Goal: Task Accomplishment & Management: Manage account settings

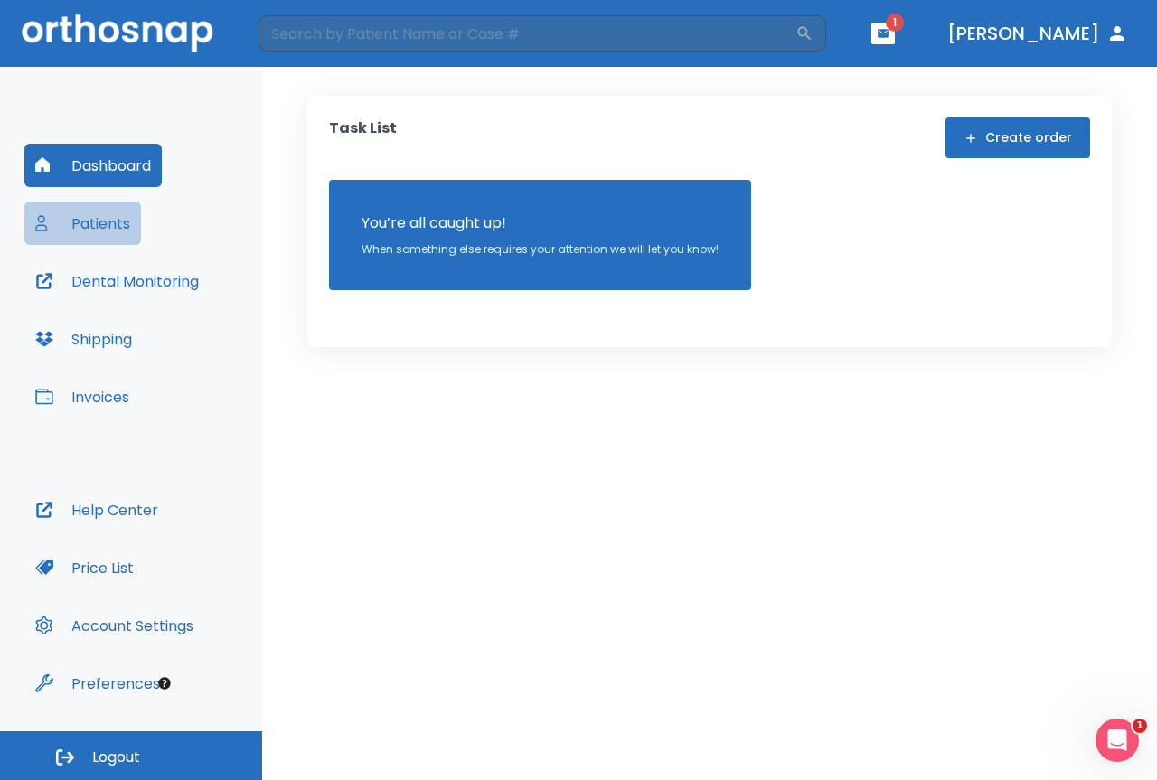
click at [104, 226] on button "Patients" at bounding box center [82, 223] width 117 height 43
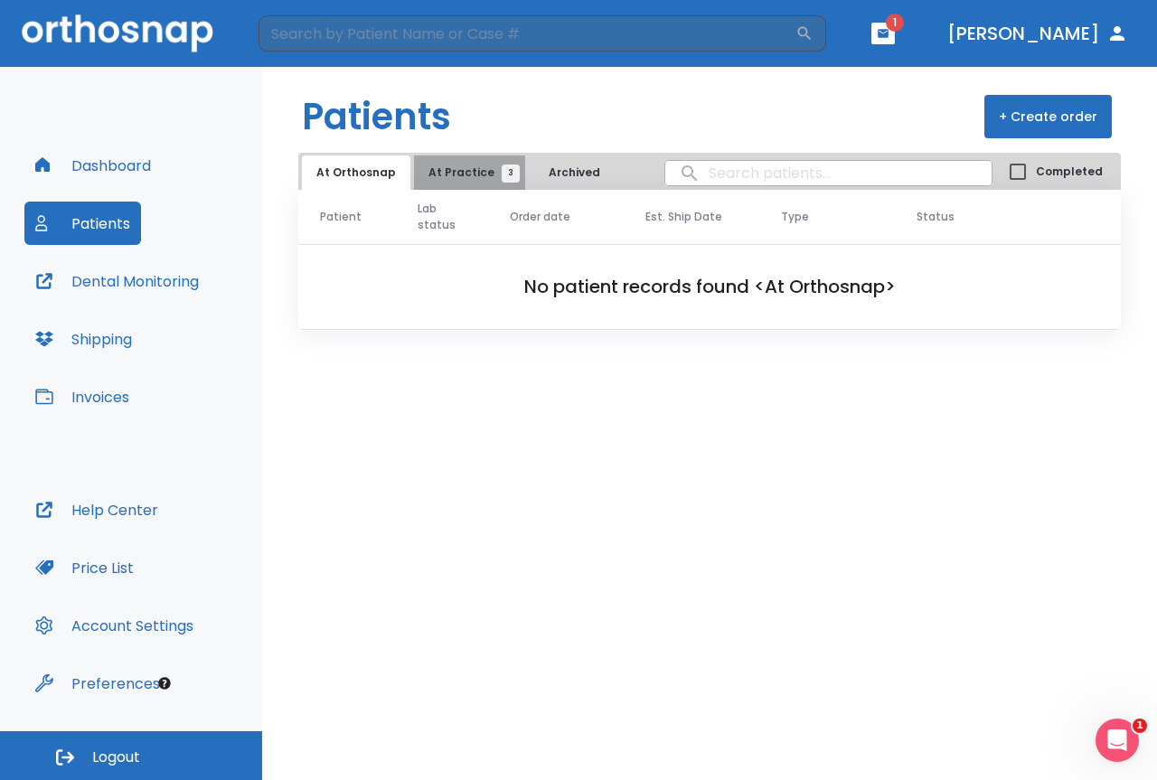
click at [467, 174] on span "At Practice 3" at bounding box center [470, 173] width 82 height 16
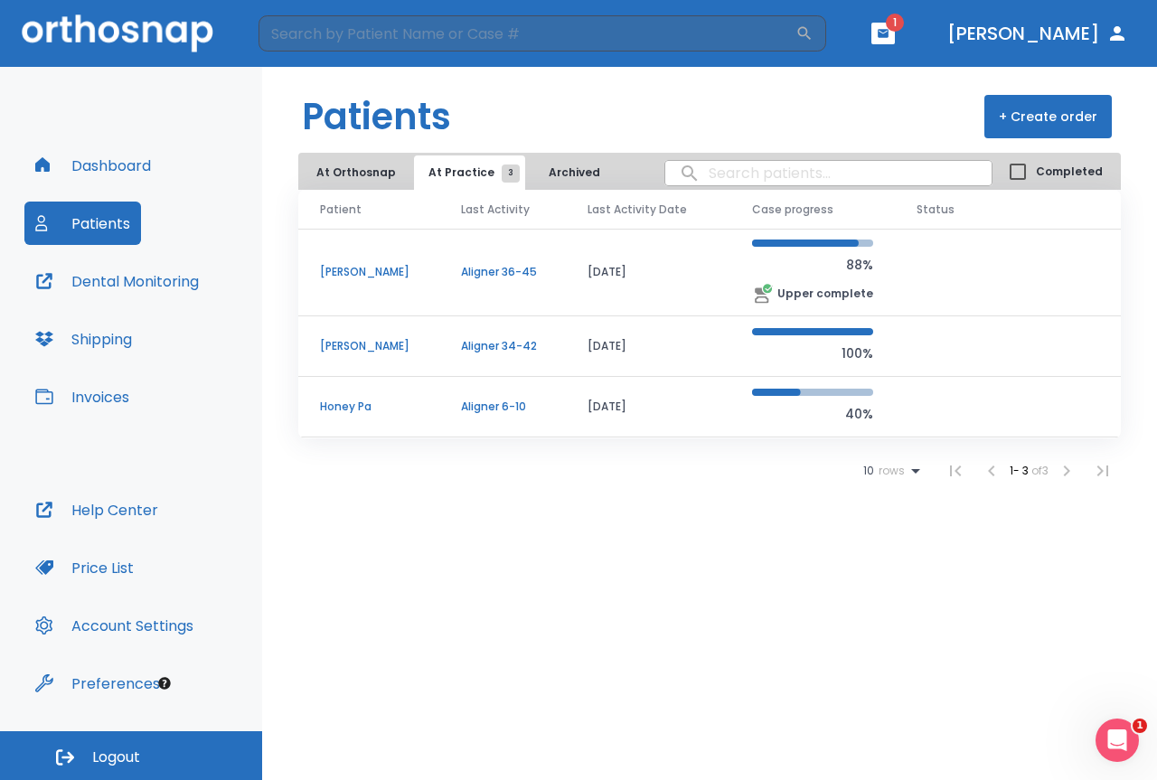
click at [362, 280] on td "[PERSON_NAME]" at bounding box center [368, 273] width 141 height 88
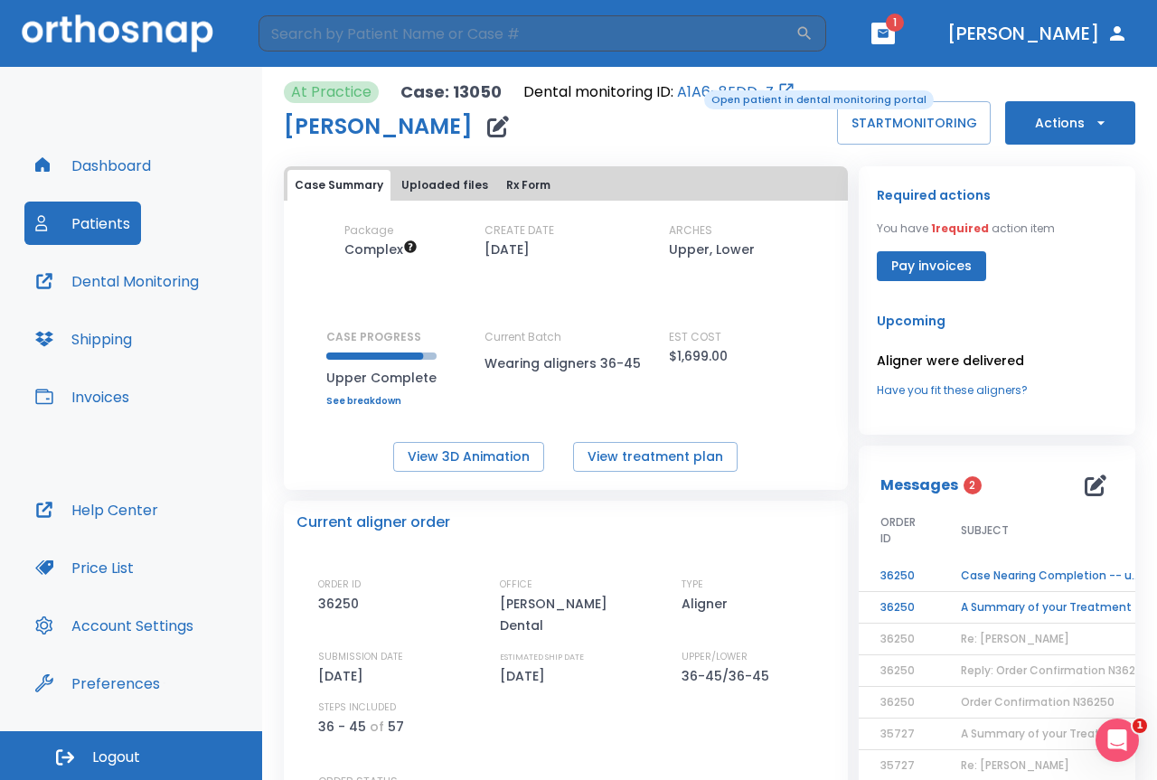
click at [692, 88] on link "A1A6-8EDD-Z" at bounding box center [725, 92] width 97 height 22
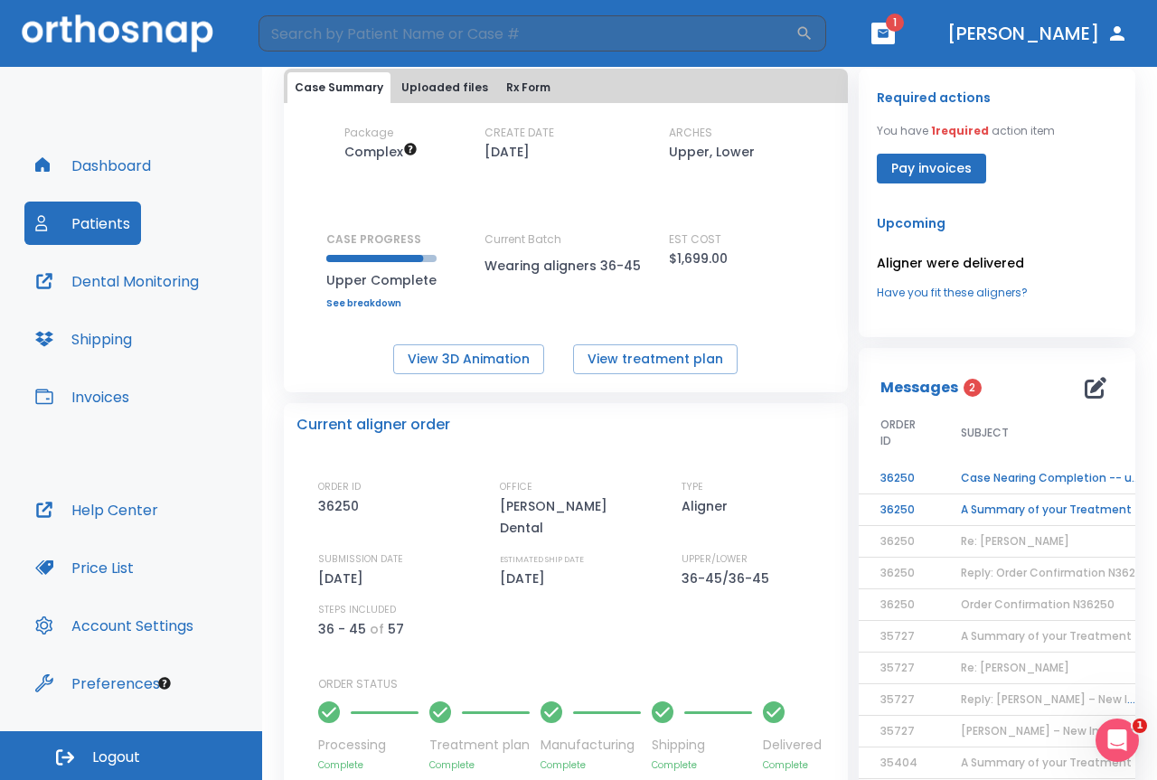
scroll to position [542, 0]
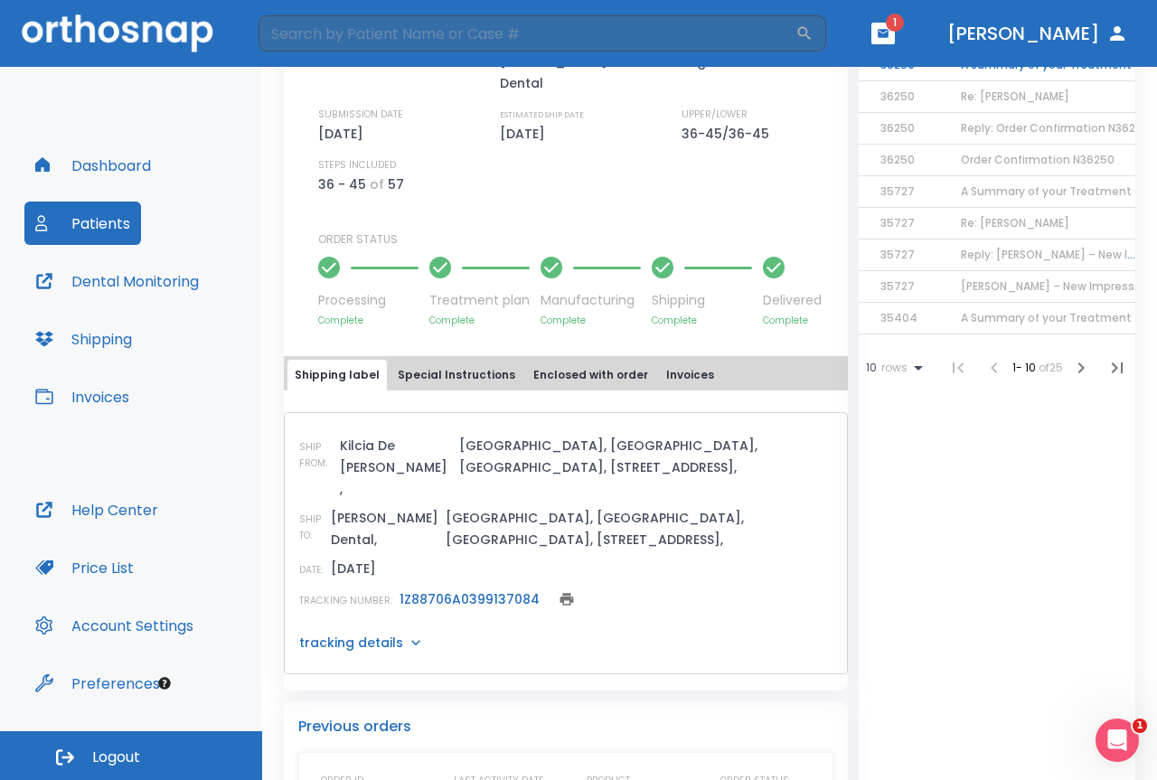
click at [90, 226] on button "Patients" at bounding box center [82, 223] width 117 height 43
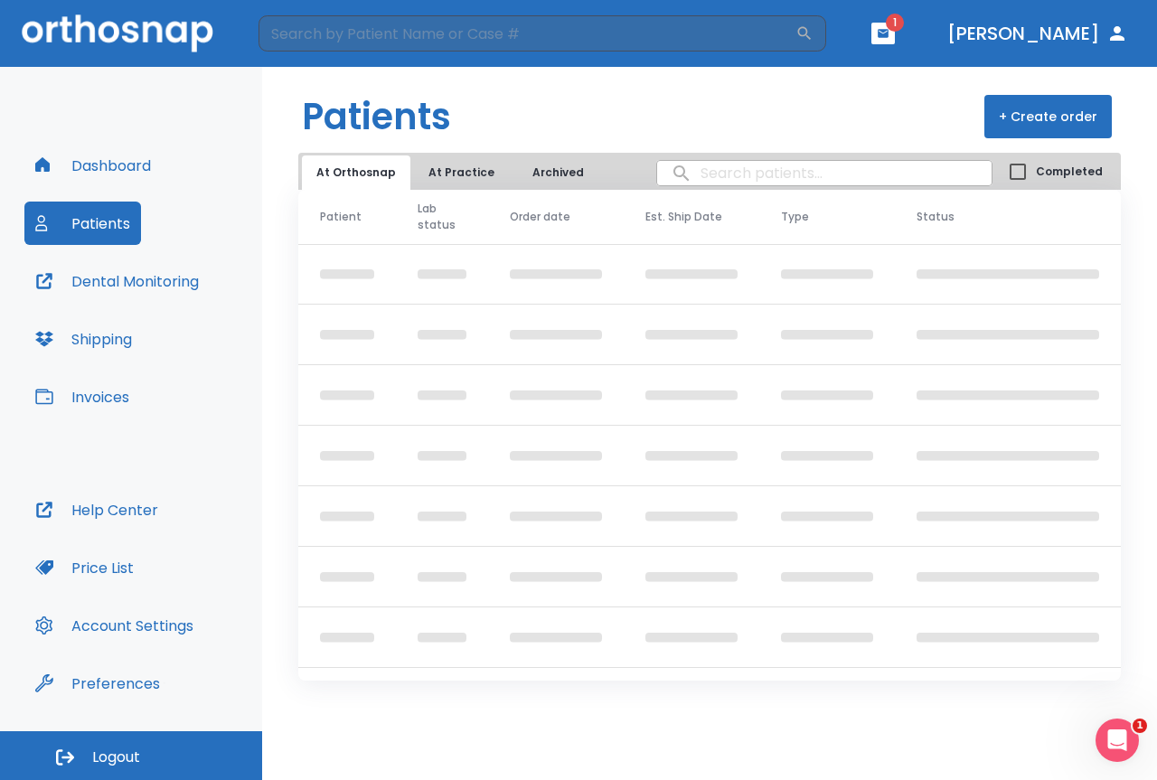
click at [463, 156] on button "At Practice" at bounding box center [461, 173] width 95 height 34
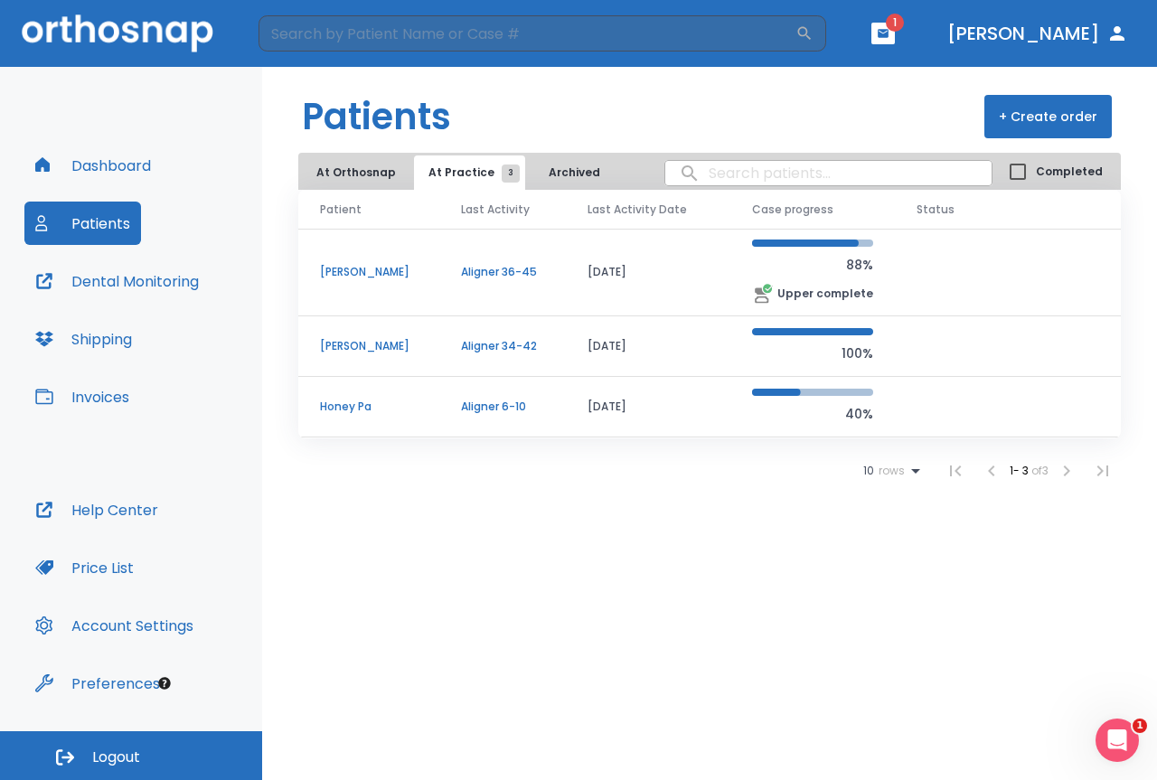
click at [381, 344] on p "[PERSON_NAME]" at bounding box center [369, 346] width 98 height 16
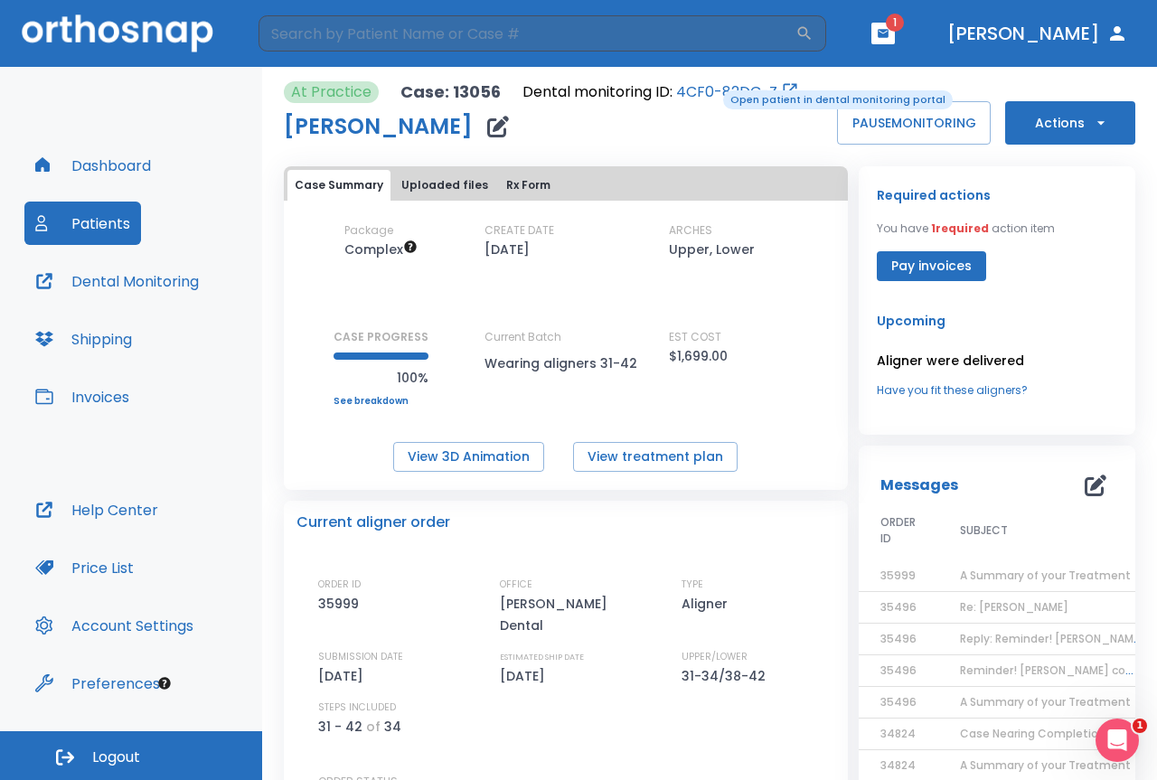
click at [711, 89] on link "4CF0-82DC-Z" at bounding box center [726, 92] width 101 height 22
